Goal: Task Accomplishment & Management: Manage account settings

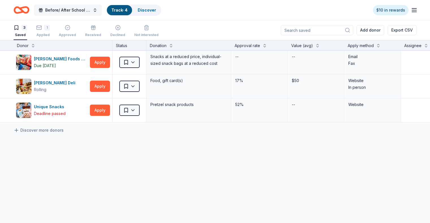
click at [90, 6] on button "Before/ After School Program 2025-2026" at bounding box center [68, 10] width 68 height 11
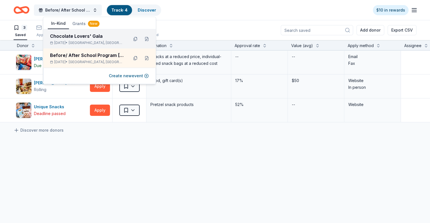
click at [84, 38] on div "Chocolate Lovers' Gala" at bounding box center [87, 36] width 74 height 7
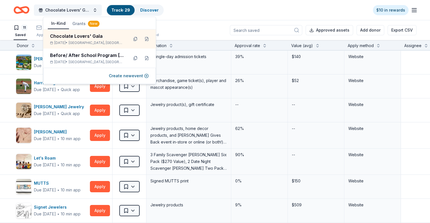
click at [199, 24] on div "11 Saved 14 Applied 2 Approved Received Declined Not interested Approved assets…" at bounding box center [215, 30] width 403 height 20
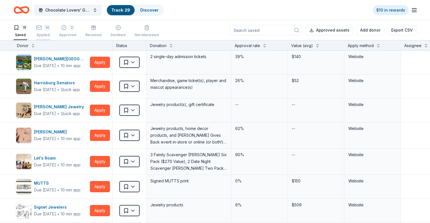
click at [50, 30] on div "14 Applied" at bounding box center [43, 31] width 14 height 12
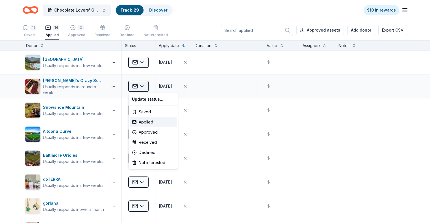
click at [141, 86] on html "Chocolate Lovers' Gala Track · 29 Discover $10 in rewards 11 Saved 14 Applied 2…" at bounding box center [217, 111] width 434 height 223
click at [145, 153] on div "Declined" at bounding box center [153, 153] width 47 height 10
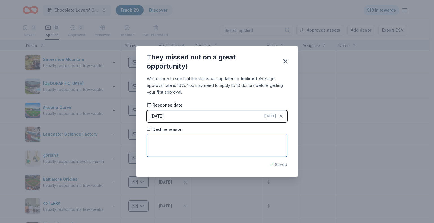
click at [183, 140] on textarea at bounding box center [217, 145] width 140 height 23
type textarea "Only donate to organizations that support people with disabilities"
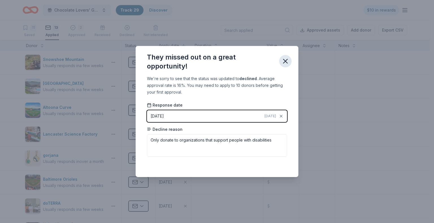
click at [286, 62] on icon "button" at bounding box center [285, 61] width 4 height 4
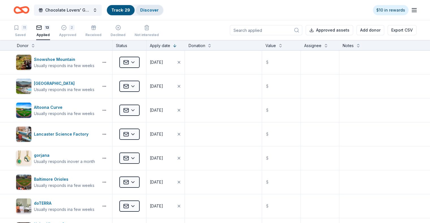
click at [159, 11] on link "Discover" at bounding box center [149, 10] width 18 height 5
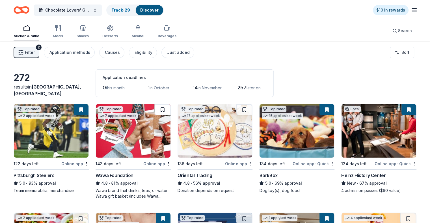
click at [164, 110] on button at bounding box center [163, 109] width 16 height 11
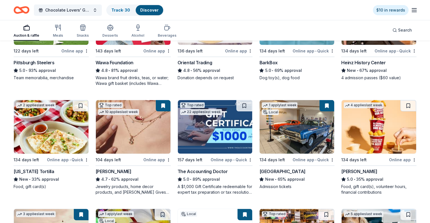
scroll to position [141, 0]
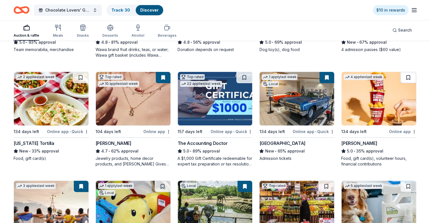
click at [400, 78] on button at bounding box center [408, 77] width 16 height 11
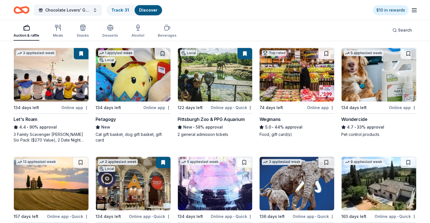
scroll to position [283, 0]
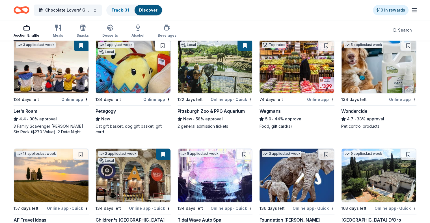
click at [162, 47] on button at bounding box center [163, 45] width 16 height 11
click at [133, 73] on img at bounding box center [133, 67] width 75 height 54
click at [164, 45] on button at bounding box center [163, 45] width 15 height 11
click at [167, 45] on button at bounding box center [163, 45] width 15 height 11
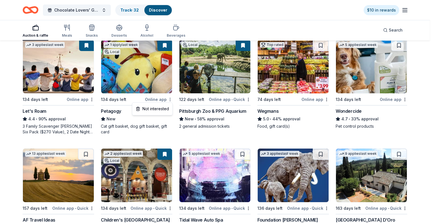
click at [157, 108] on div "Not interested" at bounding box center [152, 109] width 38 height 10
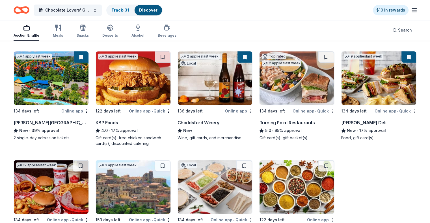
scroll to position [461, 0]
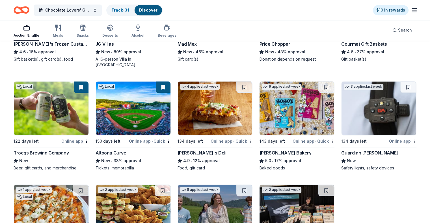
scroll to position [687, 0]
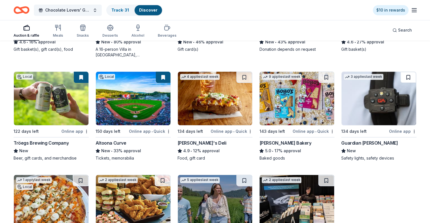
click at [400, 76] on button at bounding box center [408, 77] width 16 height 11
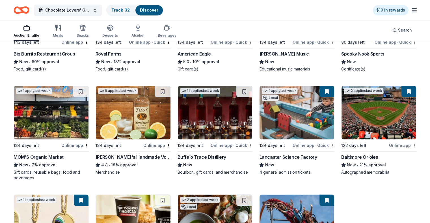
scroll to position [885, 0]
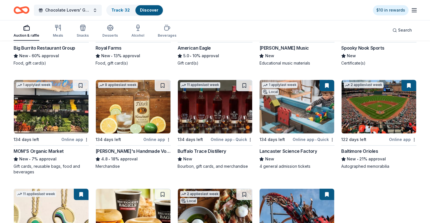
click at [210, 116] on img at bounding box center [215, 107] width 75 height 54
click at [165, 87] on button at bounding box center [163, 85] width 16 height 11
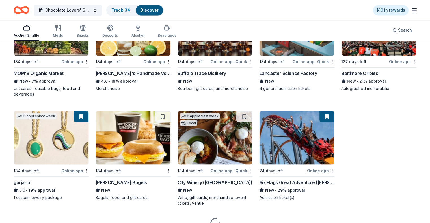
scroll to position [970, 0]
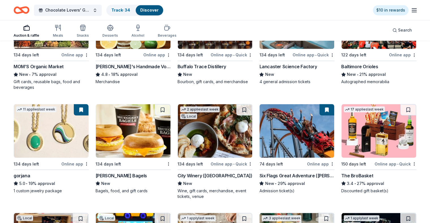
click at [366, 131] on img at bounding box center [378, 131] width 75 height 54
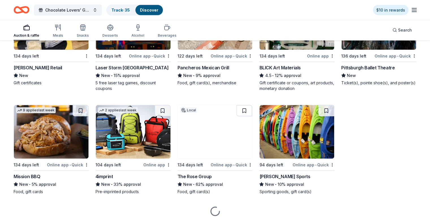
scroll to position [1196, 0]
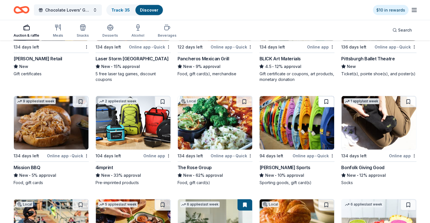
click at [322, 99] on button at bounding box center [326, 101] width 16 height 11
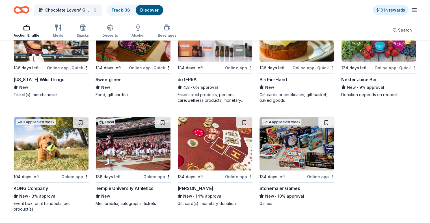
scroll to position [1394, 0]
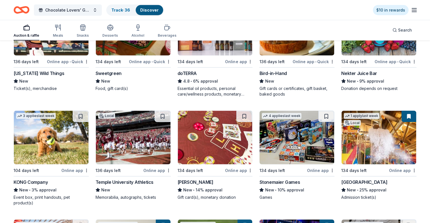
click at [67, 137] on img at bounding box center [51, 138] width 75 height 54
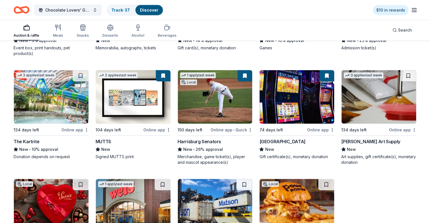
scroll to position [1535, 0]
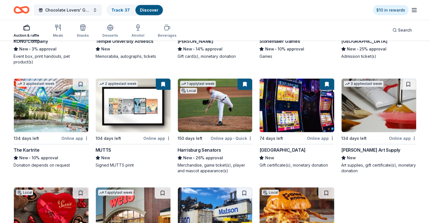
click at [364, 114] on img at bounding box center [378, 106] width 75 height 54
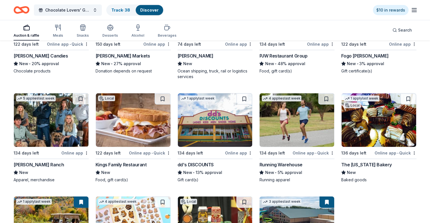
scroll to position [1752, 0]
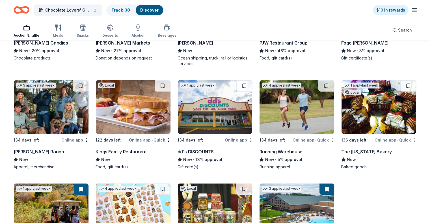
click at [288, 106] on img at bounding box center [296, 108] width 75 height 54
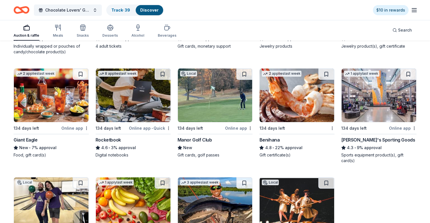
scroll to position [2204, 0]
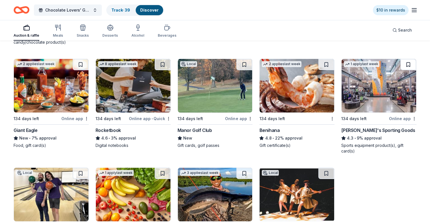
click at [400, 61] on button at bounding box center [408, 64] width 16 height 11
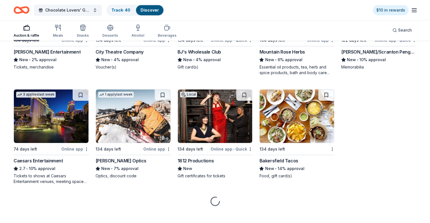
scroll to position [2505, 0]
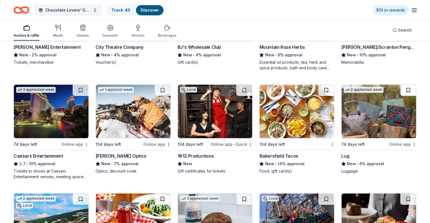
click at [400, 90] on button at bounding box center [408, 90] width 16 height 11
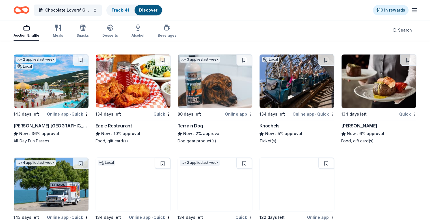
scroll to position [2647, 0]
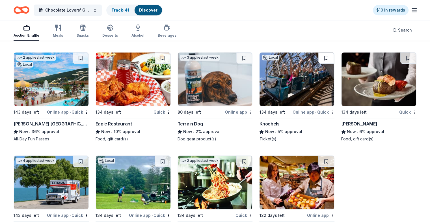
click at [321, 56] on button at bounding box center [326, 58] width 16 height 11
click at [87, 58] on button at bounding box center [81, 58] width 16 height 11
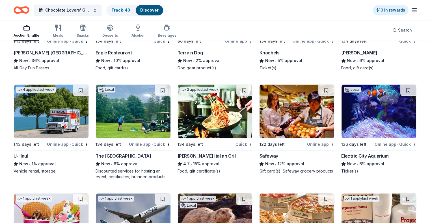
scroll to position [2731, 0]
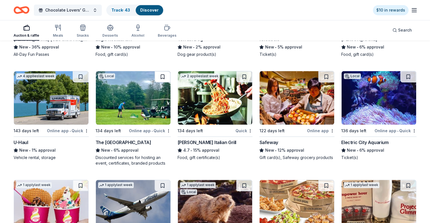
click at [164, 73] on button at bounding box center [163, 76] width 16 height 11
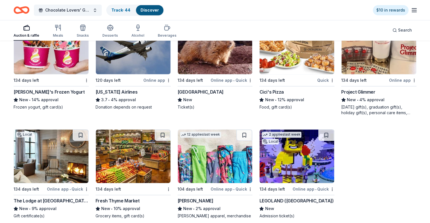
scroll to position [2901, 0]
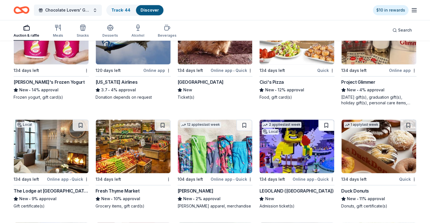
click at [321, 123] on button at bounding box center [326, 125] width 16 height 11
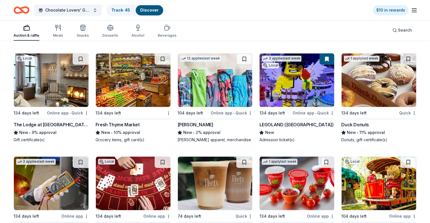
scroll to position [2957, 0]
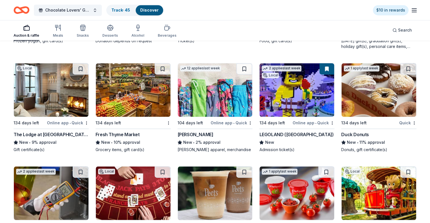
click at [59, 100] on img at bounding box center [51, 90] width 75 height 54
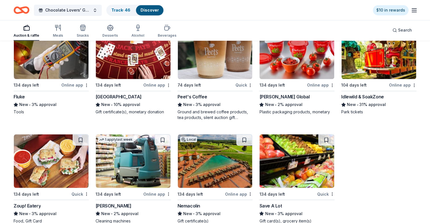
scroll to position [3070, 0]
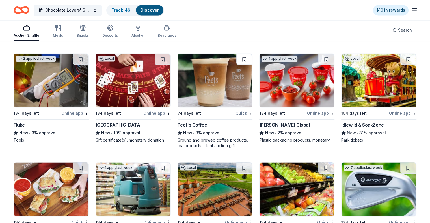
click at [244, 58] on button at bounding box center [244, 59] width 16 height 11
click at [365, 82] on img at bounding box center [378, 81] width 75 height 54
click at [164, 57] on button at bounding box center [163, 59] width 16 height 11
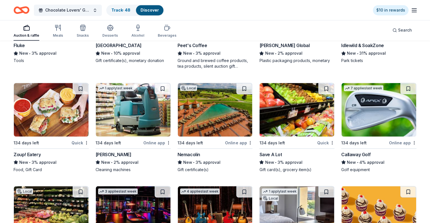
scroll to position [3155, 0]
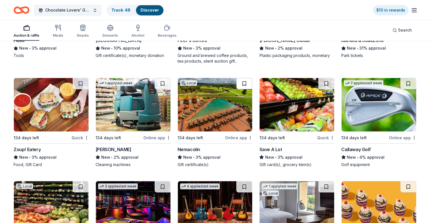
click at [242, 81] on button at bounding box center [244, 83] width 16 height 11
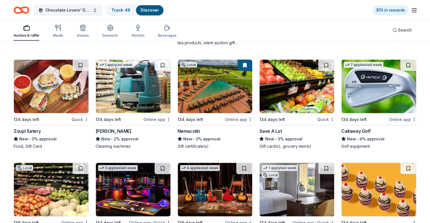
scroll to position [3183, 0]
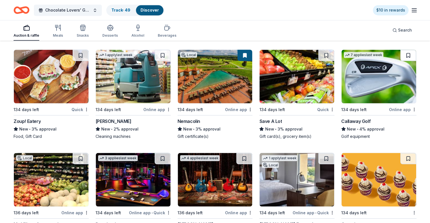
click at [400, 54] on button at bounding box center [408, 55] width 16 height 11
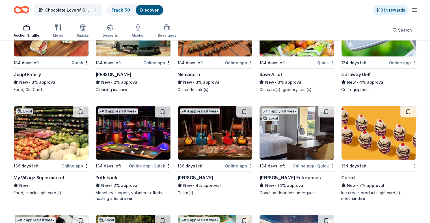
scroll to position [3240, 0]
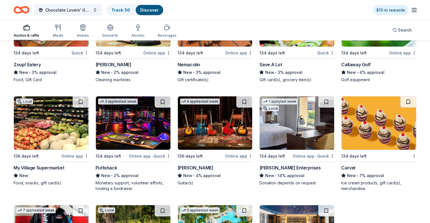
click at [293, 123] on img at bounding box center [296, 124] width 75 height 54
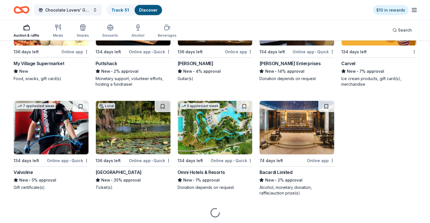
scroll to position [3353, 0]
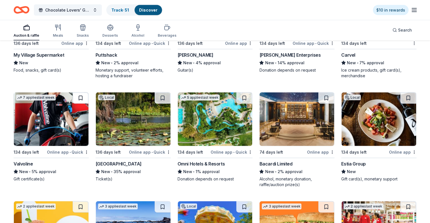
click at [85, 95] on button at bounding box center [81, 98] width 16 height 11
click at [136, 120] on img at bounding box center [133, 120] width 75 height 54
click at [325, 96] on button at bounding box center [326, 98] width 16 height 11
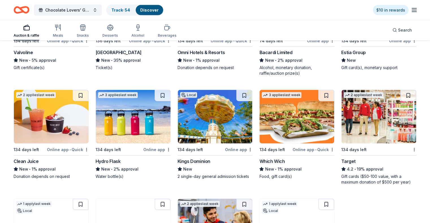
scroll to position [3466, 0]
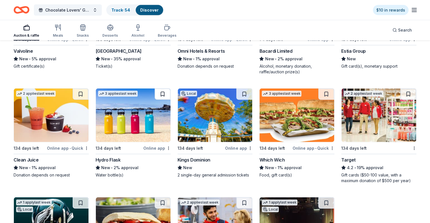
click at [162, 91] on button at bounding box center [163, 94] width 16 height 11
click at [206, 133] on img at bounding box center [215, 116] width 75 height 54
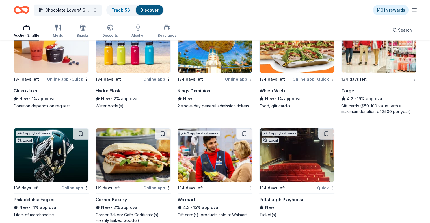
scroll to position [3578, 0]
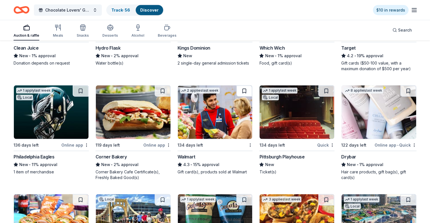
click at [242, 88] on button at bounding box center [244, 91] width 16 height 11
click at [87, 88] on button at bounding box center [81, 91] width 16 height 11
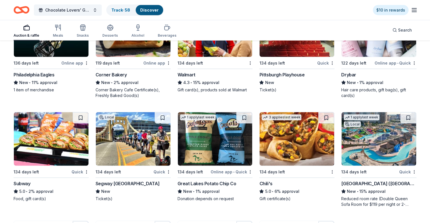
scroll to position [3663, 0]
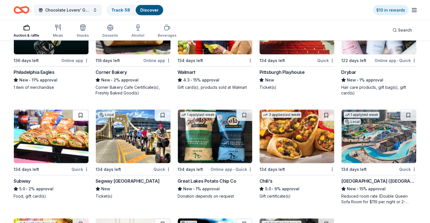
click at [84, 110] on button at bounding box center [81, 115] width 16 height 11
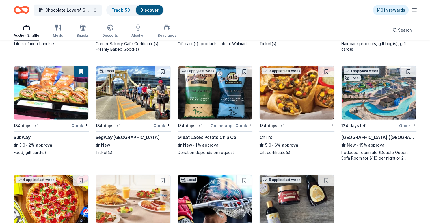
scroll to position [3719, 0]
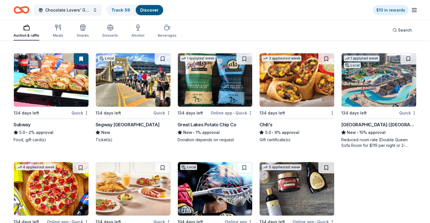
click at [400, 57] on button at bounding box center [408, 58] width 16 height 11
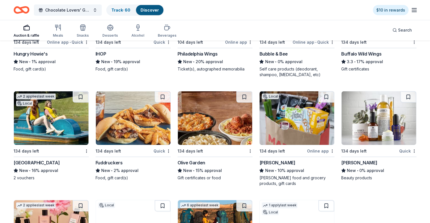
scroll to position [3909, 0]
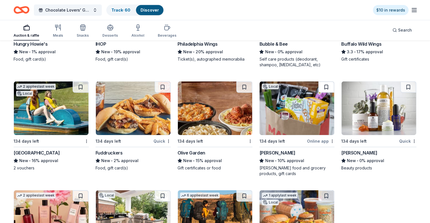
click at [320, 85] on button at bounding box center [326, 87] width 16 height 11
click at [243, 83] on button at bounding box center [244, 87] width 16 height 11
click at [62, 116] on img at bounding box center [51, 109] width 75 height 54
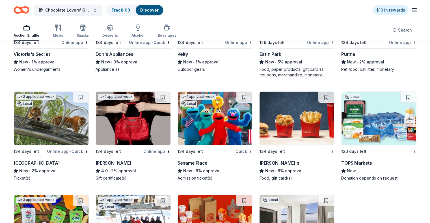
scroll to position [4127, 0]
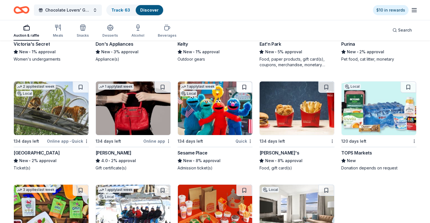
click at [244, 86] on button at bounding box center [244, 87] width 16 height 11
click at [86, 85] on button at bounding box center [81, 87] width 16 height 11
click at [318, 85] on button at bounding box center [326, 87] width 16 height 11
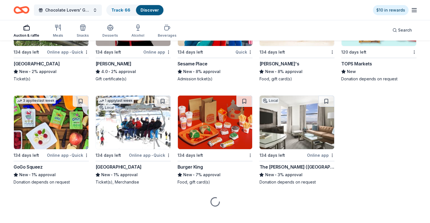
scroll to position [4221, 0]
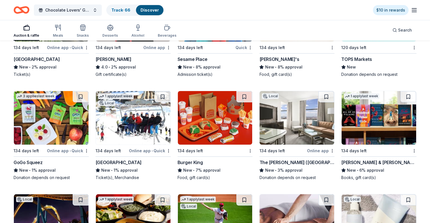
click at [135, 125] on img at bounding box center [133, 118] width 75 height 54
click at [242, 96] on button at bounding box center [244, 96] width 16 height 11
click at [400, 93] on button at bounding box center [408, 96] width 16 height 11
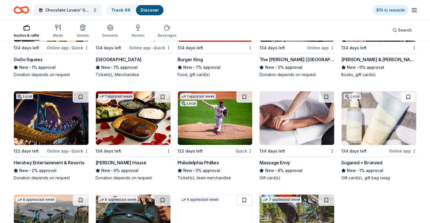
scroll to position [4334, 0]
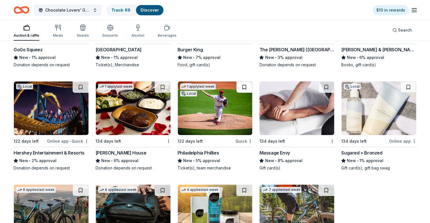
click at [243, 86] on button at bounding box center [244, 87] width 16 height 11
click at [168, 84] on button at bounding box center [163, 87] width 16 height 11
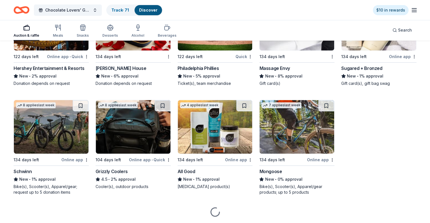
scroll to position [4433, 0]
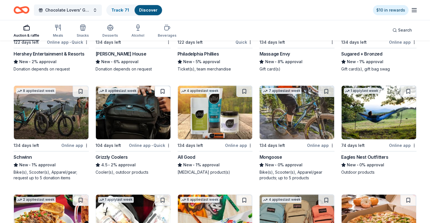
click at [162, 88] on button at bounding box center [163, 91] width 16 height 11
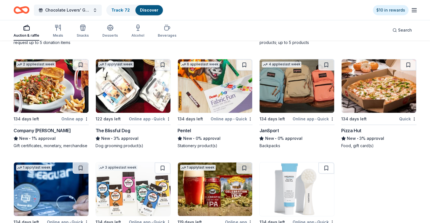
scroll to position [4575, 0]
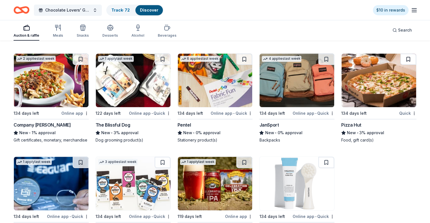
click at [400, 57] on button at bounding box center [408, 59] width 16 height 11
click at [294, 92] on img at bounding box center [296, 81] width 75 height 54
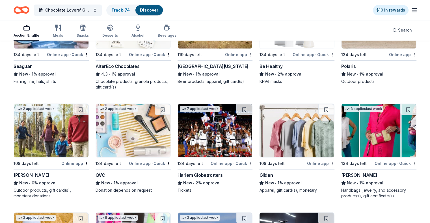
scroll to position [4765, 0]
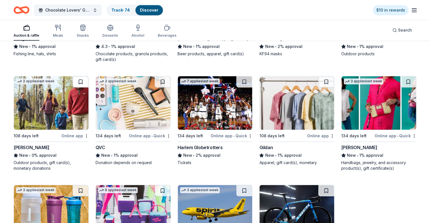
click at [82, 86] on button at bounding box center [81, 81] width 16 height 11
click at [165, 84] on button at bounding box center [163, 81] width 16 height 11
click at [375, 114] on img at bounding box center [378, 103] width 75 height 54
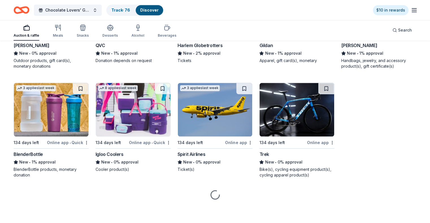
scroll to position [4869, 0]
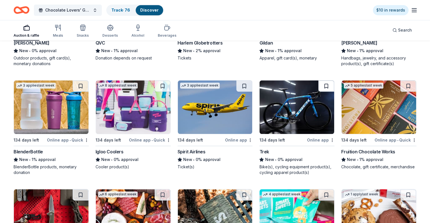
click at [318, 90] on button at bounding box center [326, 86] width 16 height 11
click at [162, 88] on button at bounding box center [163, 86] width 16 height 11
click at [88, 86] on button at bounding box center [81, 86] width 16 height 11
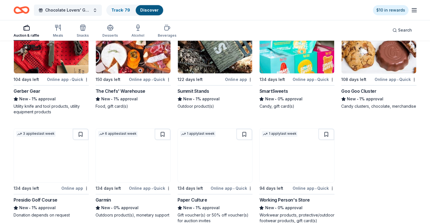
scroll to position [5067, 0]
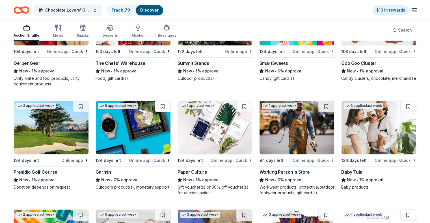
click at [165, 109] on button at bounding box center [163, 106] width 16 height 11
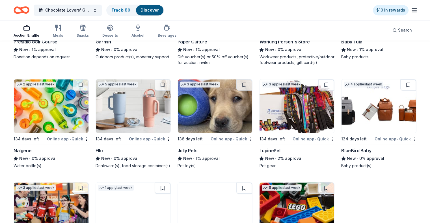
scroll to position [5208, 0]
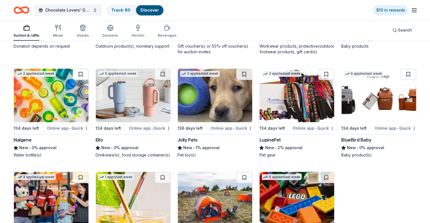
click at [88, 74] on button at bounding box center [81, 74] width 16 height 11
click at [160, 80] on button at bounding box center [163, 74] width 16 height 11
click at [323, 77] on button at bounding box center [326, 74] width 16 height 11
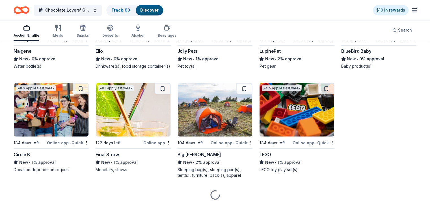
scroll to position [5305, 0]
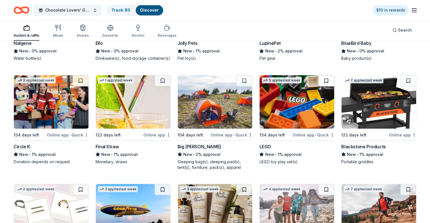
click at [318, 86] on button at bounding box center [326, 80] width 16 height 11
click at [400, 86] on button at bounding box center [408, 80] width 16 height 11
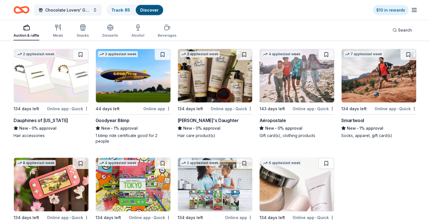
scroll to position [5447, 0]
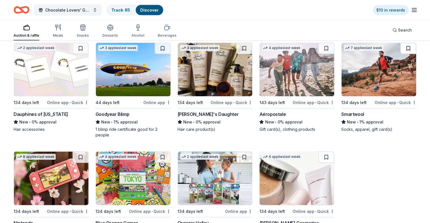
click at [400, 54] on button at bounding box center [408, 48] width 16 height 11
click at [320, 54] on button at bounding box center [326, 48] width 16 height 11
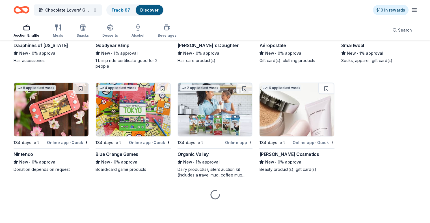
scroll to position [5523, 0]
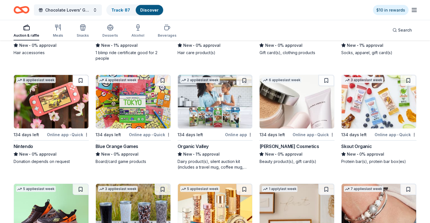
click at [88, 86] on button at bounding box center [81, 80] width 16 height 11
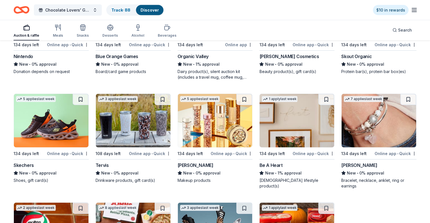
scroll to position [5636, 0]
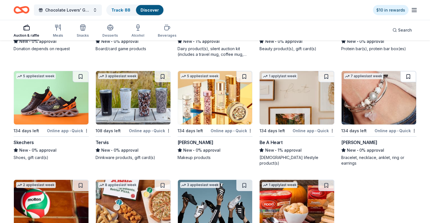
click at [400, 83] on button at bounding box center [408, 76] width 16 height 11
click at [242, 83] on button at bounding box center [244, 76] width 16 height 11
click at [160, 83] on button at bounding box center [163, 76] width 16 height 11
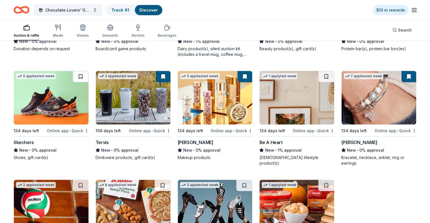
click at [84, 83] on button at bounding box center [81, 76] width 16 height 11
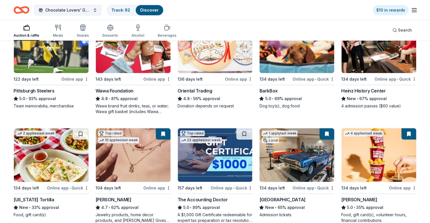
scroll to position [0, 0]
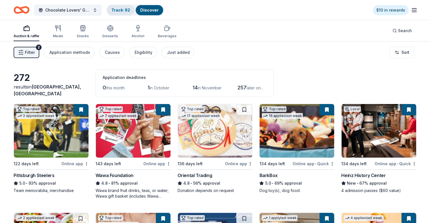
click at [127, 10] on link "Track · 92" at bounding box center [120, 10] width 19 height 5
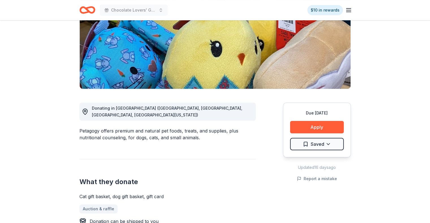
scroll to position [85, 0]
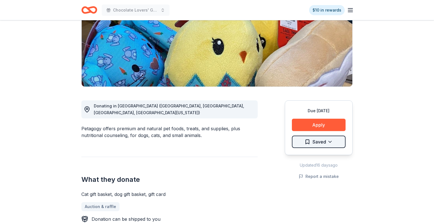
click at [330, 139] on html "Chocolate Lovers' Gala $10 in rewards Due [DATE] Share Petagogy New 1 apply las…" at bounding box center [217, 26] width 434 height 223
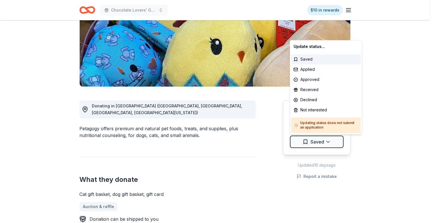
click at [381, 125] on html "Chocolate Lovers' Gala $10 in rewards Due in 134 days Share Petagogy New 1 appl…" at bounding box center [217, 26] width 434 height 223
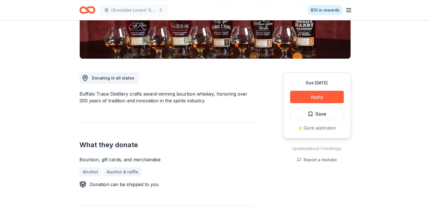
scroll to position [113, 0]
click at [314, 116] on span "Save" at bounding box center [316, 113] width 19 height 7
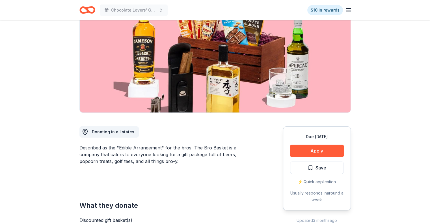
scroll to position [57, 0]
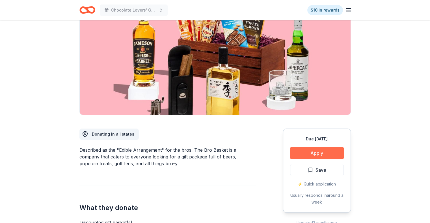
click at [318, 152] on button "Apply" at bounding box center [317, 153] width 54 height 12
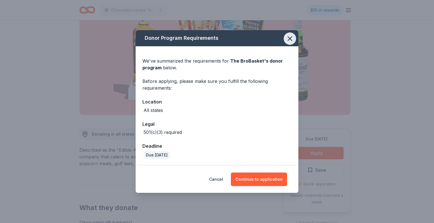
click at [285, 38] on button "button" at bounding box center [290, 38] width 12 height 12
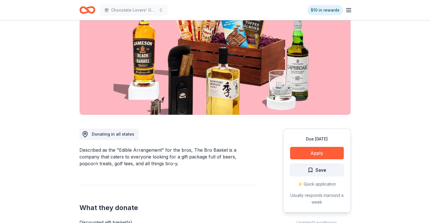
click at [304, 173] on button "Save" at bounding box center [317, 170] width 54 height 12
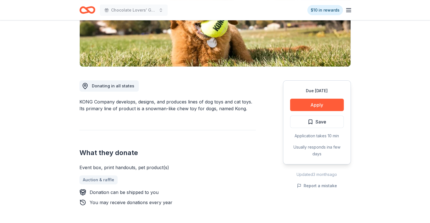
scroll to position [113, 0]
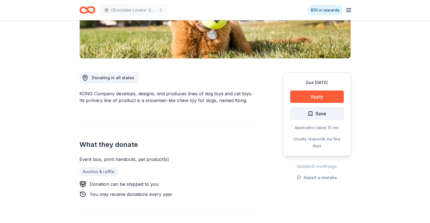
click at [316, 116] on span "Save" at bounding box center [320, 113] width 11 height 7
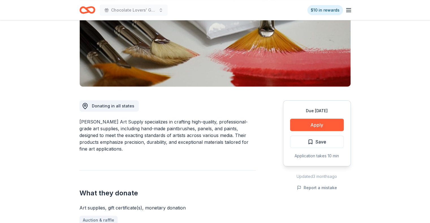
scroll to position [113, 0]
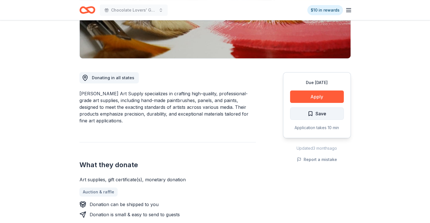
click at [314, 118] on button "Save" at bounding box center [317, 114] width 54 height 12
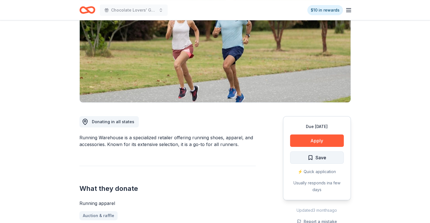
scroll to position [28, 0]
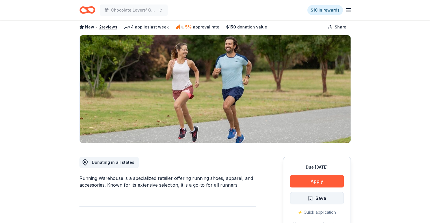
click at [318, 199] on span "Save" at bounding box center [320, 198] width 11 height 7
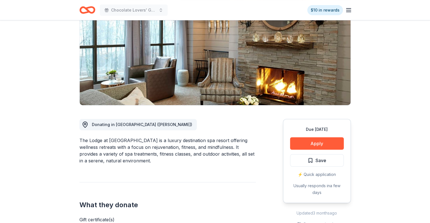
scroll to position [57, 0]
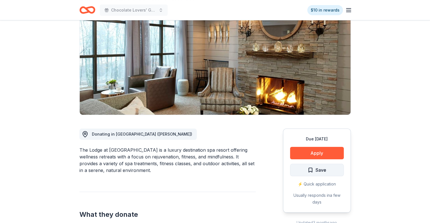
click at [316, 169] on span "Save" at bounding box center [320, 170] width 11 height 7
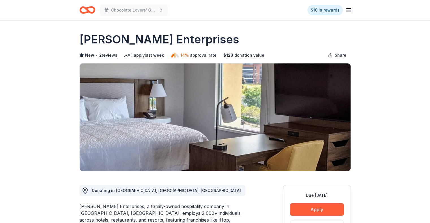
scroll to position [28, 0]
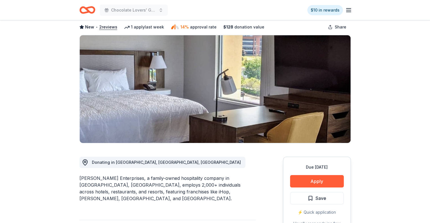
click at [306, 198] on button "Save" at bounding box center [317, 198] width 54 height 12
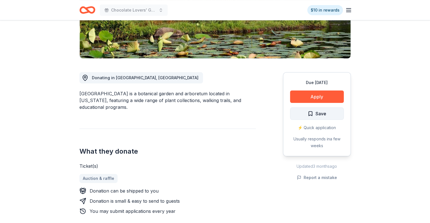
scroll to position [141, 0]
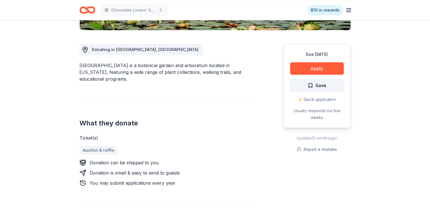
click at [310, 87] on span "Save" at bounding box center [316, 85] width 19 height 7
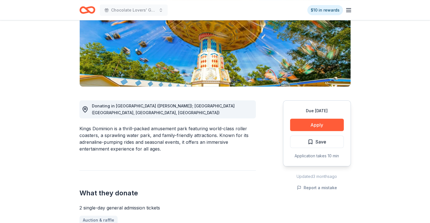
scroll to position [113, 0]
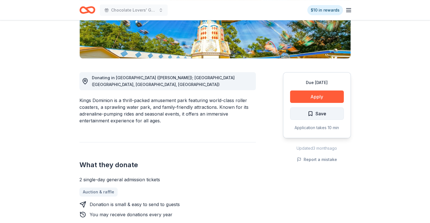
click at [321, 113] on span "Save" at bounding box center [320, 113] width 11 height 7
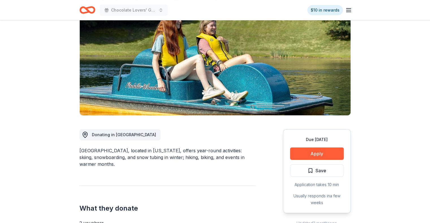
scroll to position [57, 0]
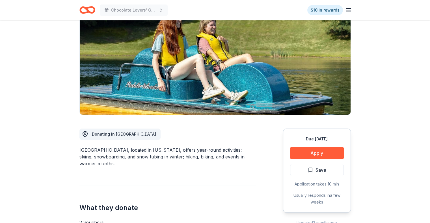
click at [318, 168] on span "Save" at bounding box center [320, 170] width 11 height 7
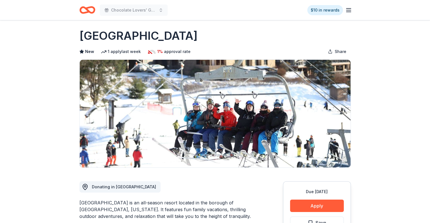
scroll to position [28, 0]
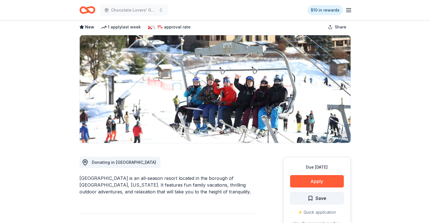
click at [322, 202] on button "Save" at bounding box center [317, 198] width 54 height 12
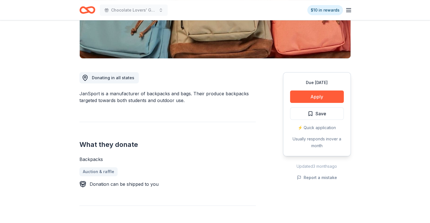
scroll to position [85, 0]
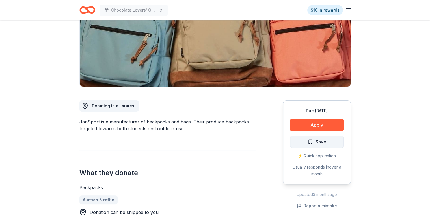
click at [314, 144] on span "Save" at bounding box center [316, 141] width 19 height 7
